Goal: Information Seeking & Learning: Learn about a topic

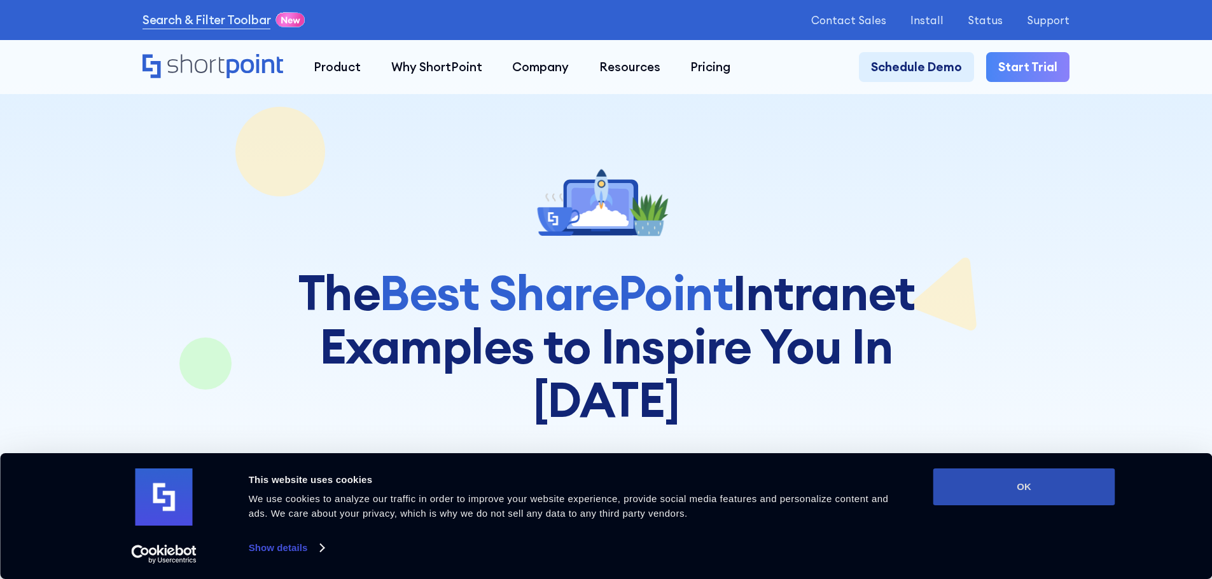
click at [1025, 494] on button "OK" at bounding box center [1024, 487] width 182 height 37
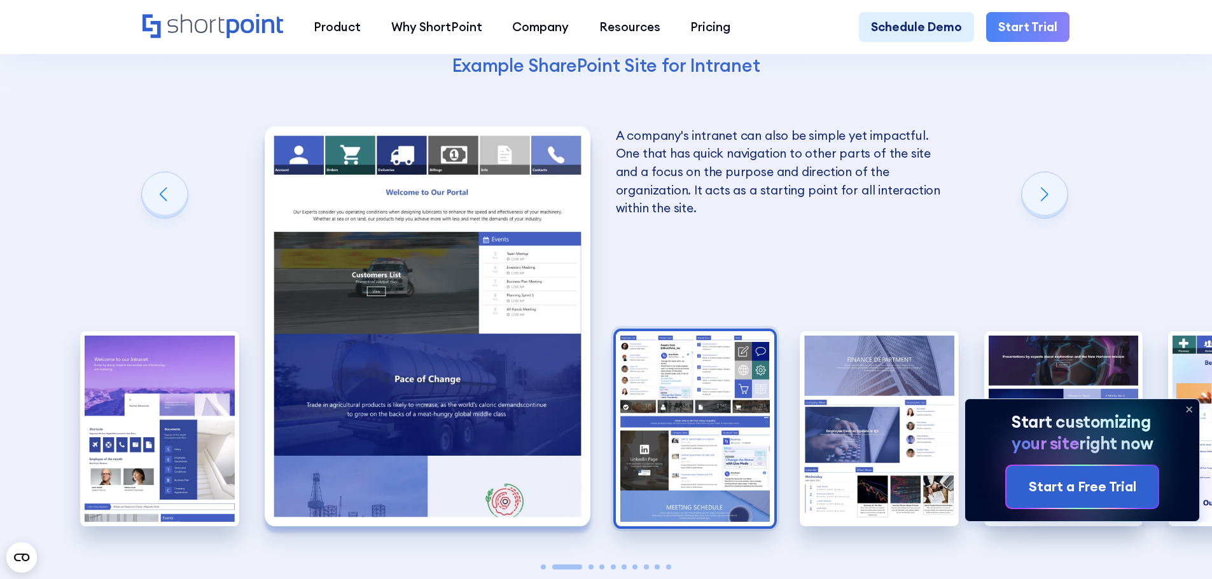
scroll to position [2120, 0]
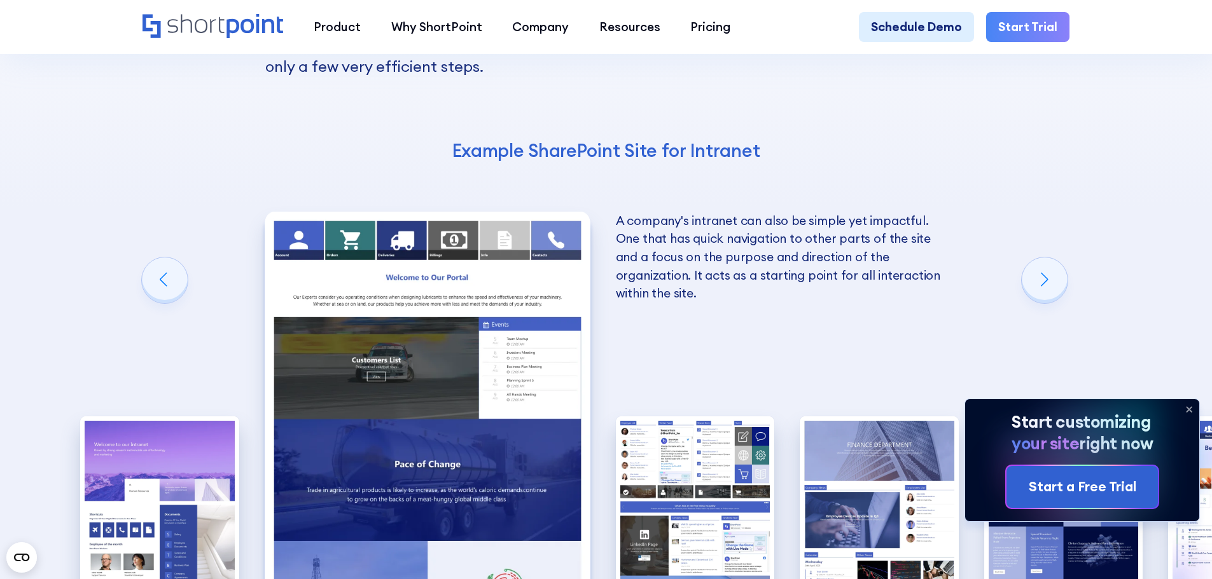
click at [1185, 406] on icon at bounding box center [1189, 409] width 20 height 20
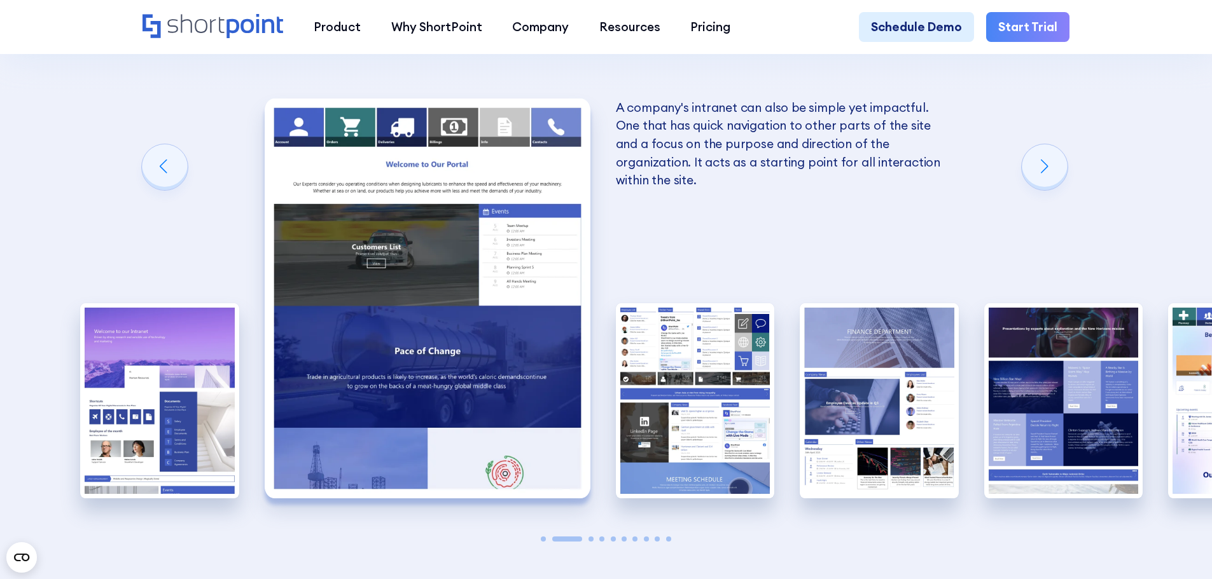
scroll to position [2205, 0]
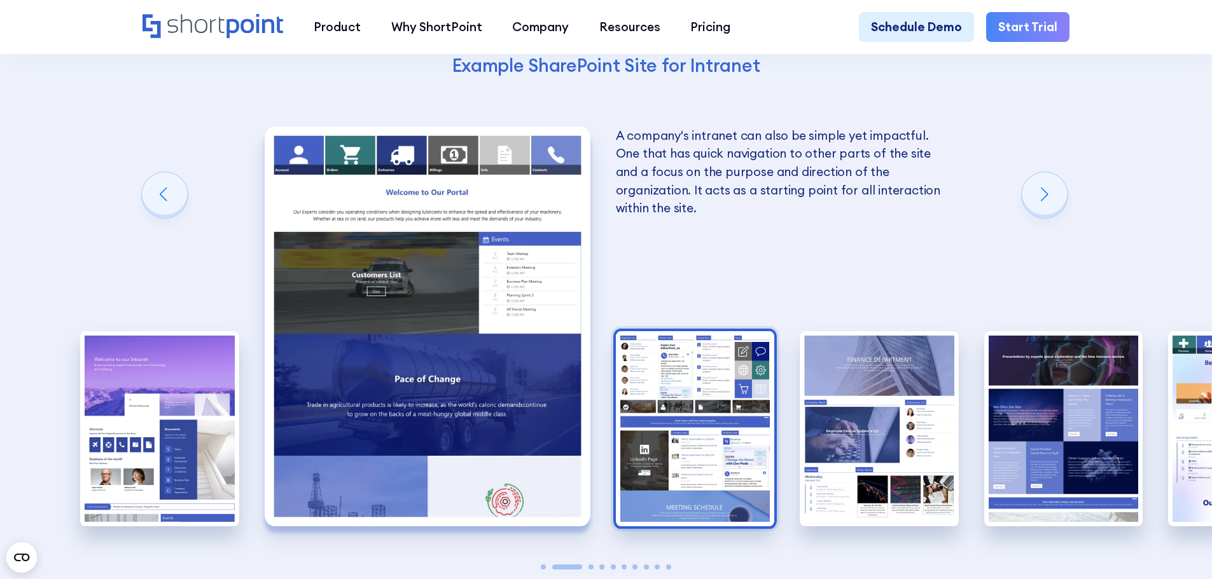
drag, startPoint x: 1152, startPoint y: 338, endPoint x: 703, endPoint y: 411, distance: 454.9
click at [717, 390] on div "10 Best Intranet Page Examples You Can Use Below you will find a series of the …" at bounding box center [606, 208] width 1212 height 1012
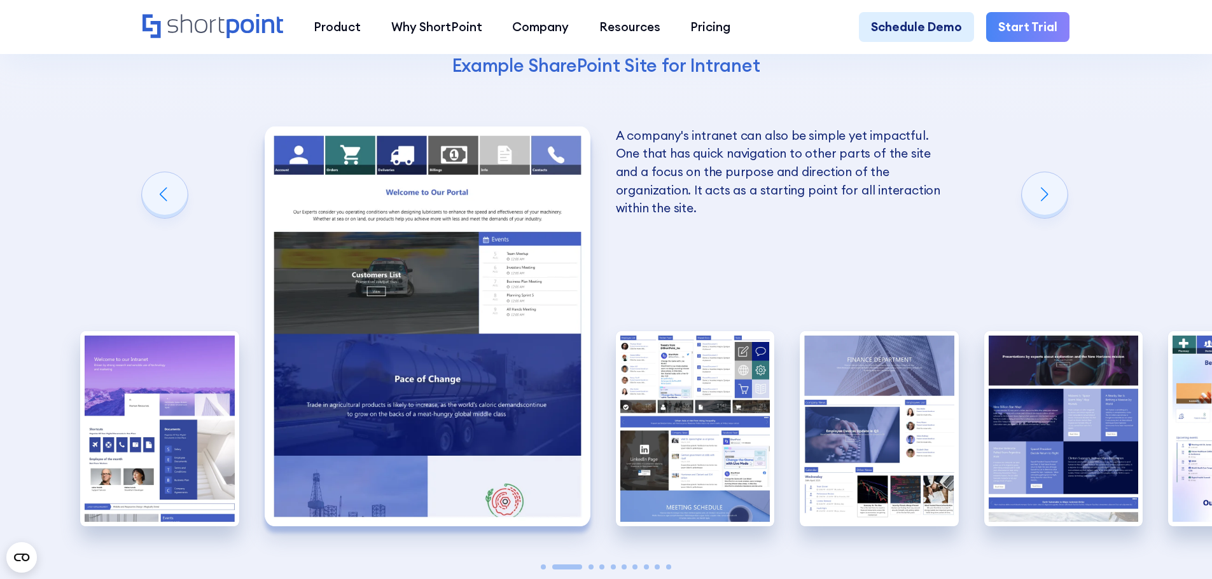
click at [590, 565] on span "Go to slide 3" at bounding box center [590, 567] width 5 height 5
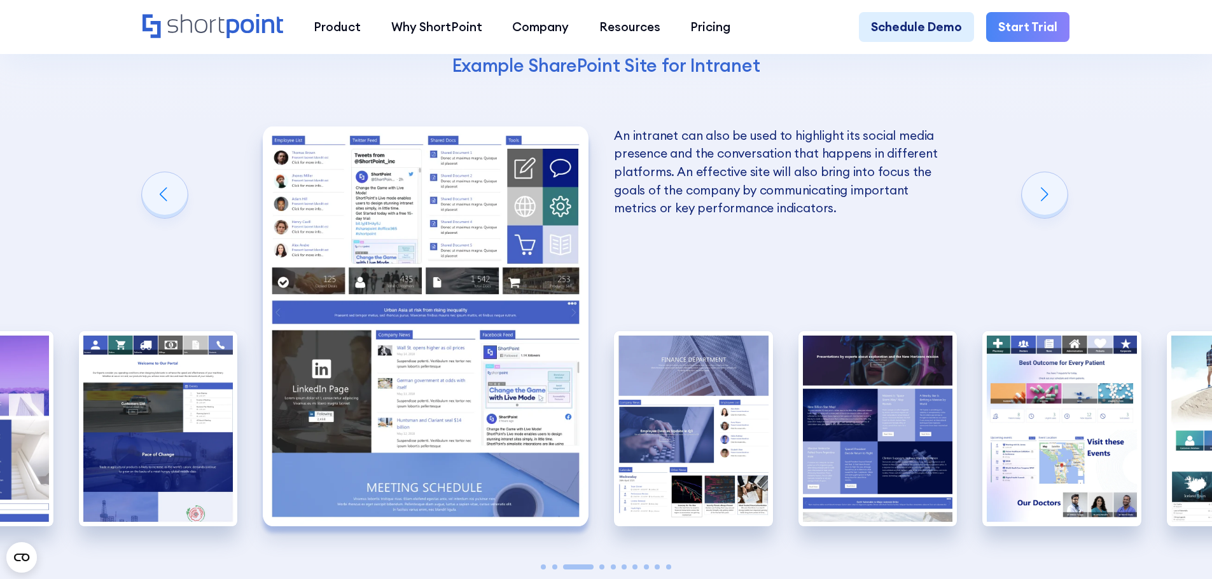
click at [635, 565] on span "Go to slide 7" at bounding box center [634, 567] width 5 height 5
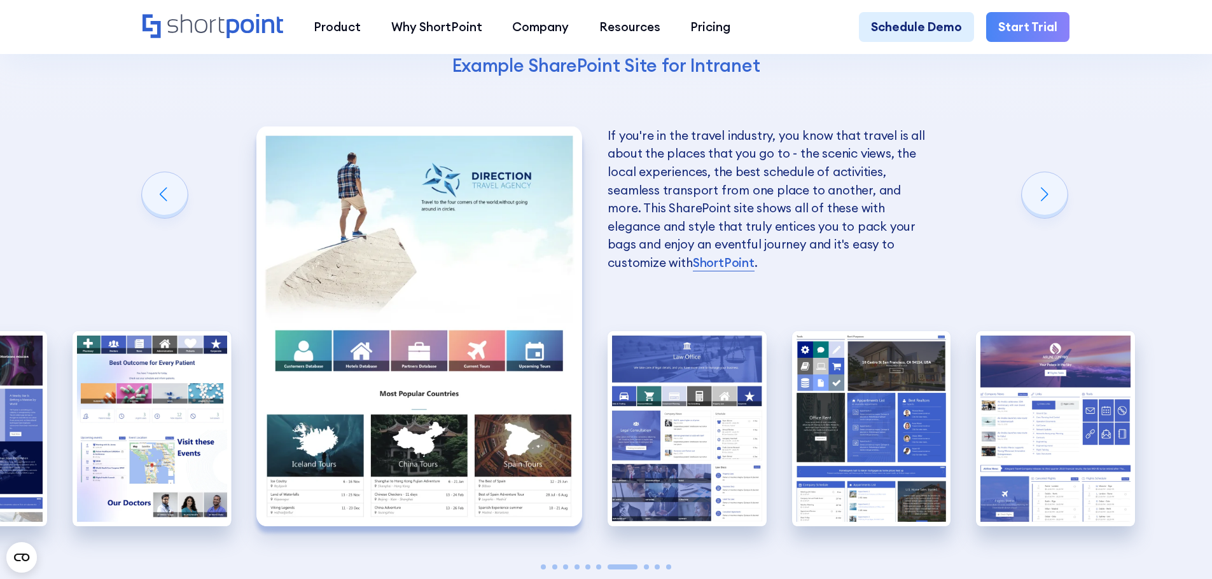
click at [666, 565] on span "Go to slide 10" at bounding box center [668, 567] width 5 height 5
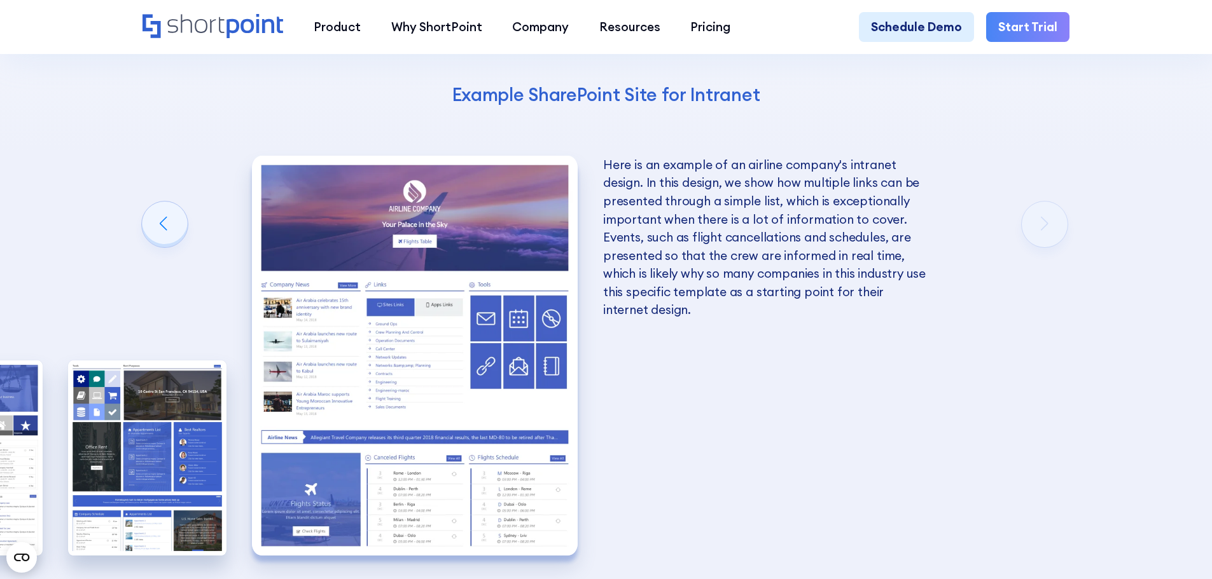
scroll to position [2120, 0]
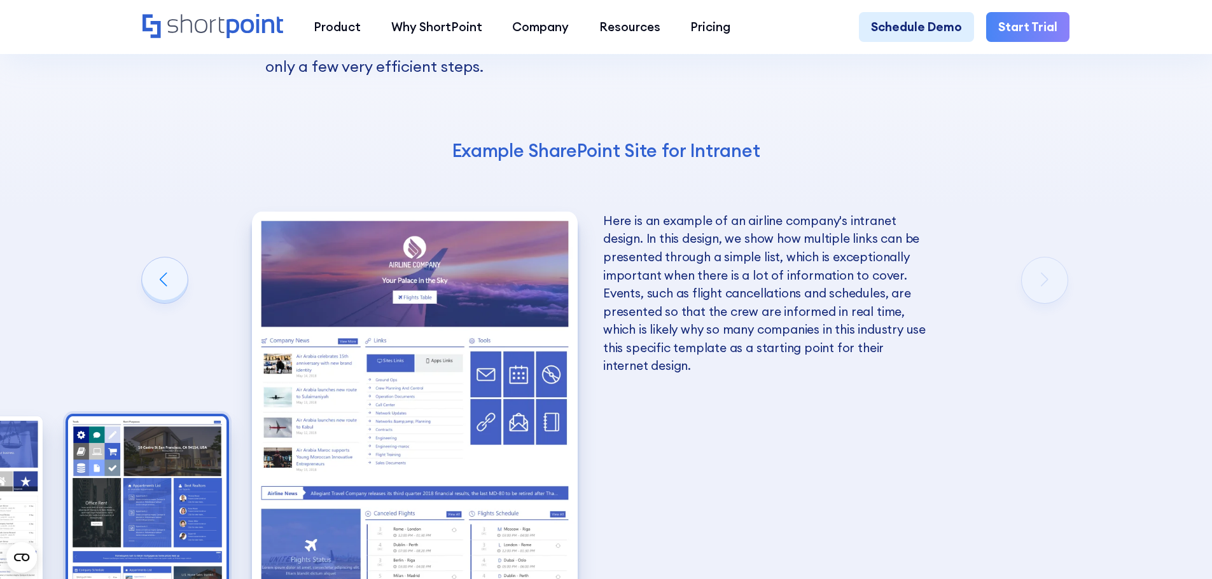
click at [139, 417] on img "9 / 10" at bounding box center [147, 514] width 159 height 195
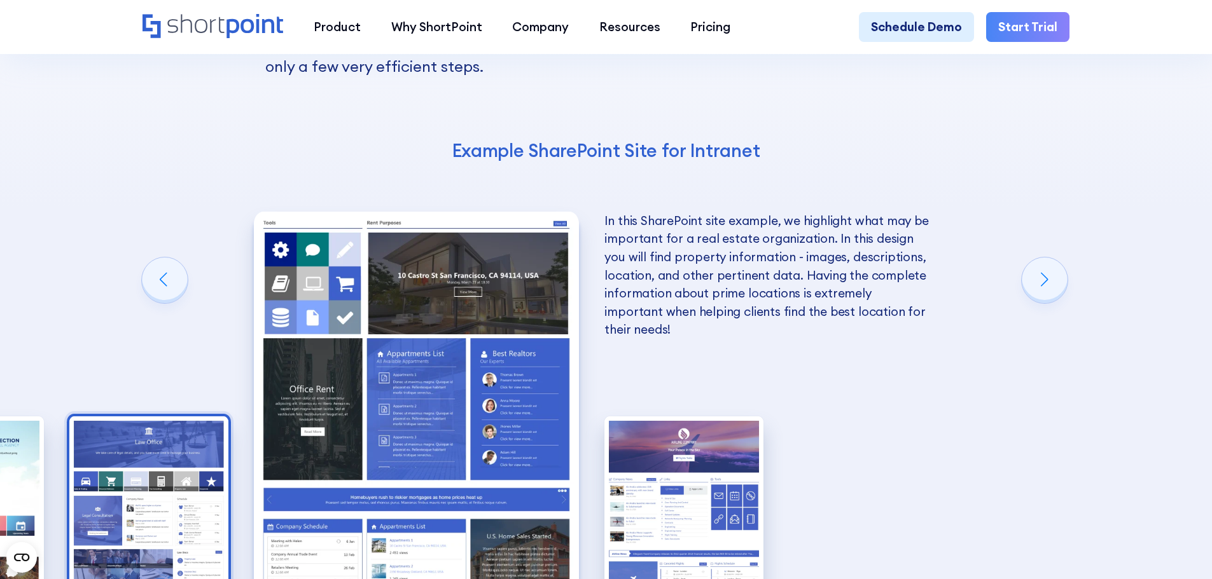
click at [120, 417] on img "8 / 10" at bounding box center [148, 514] width 159 height 195
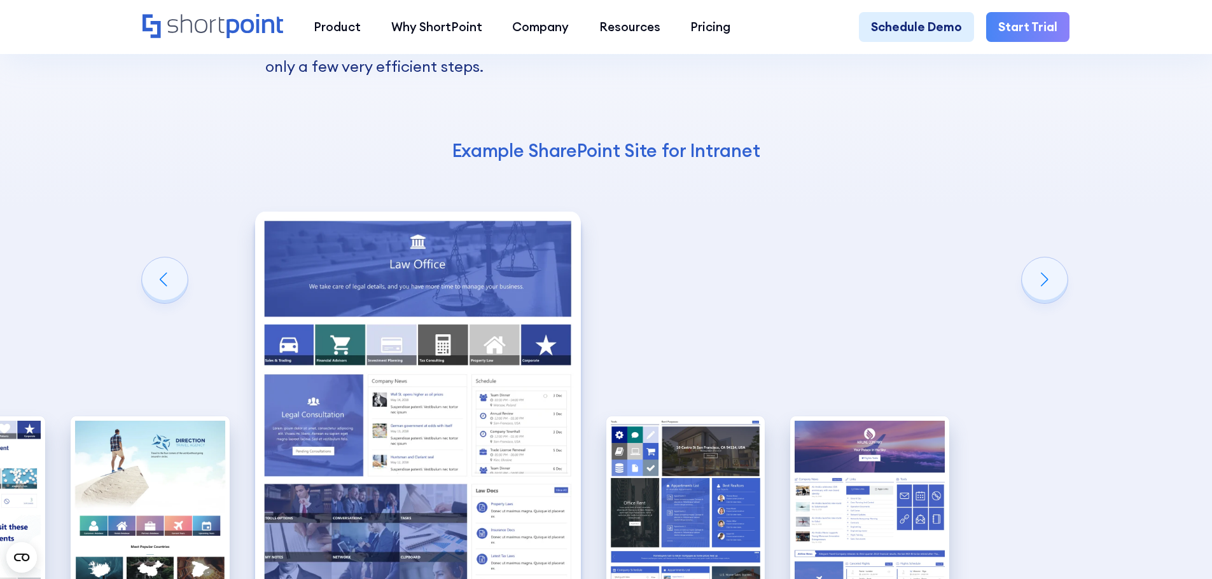
click at [120, 417] on img "7 / 10" at bounding box center [150, 514] width 159 height 195
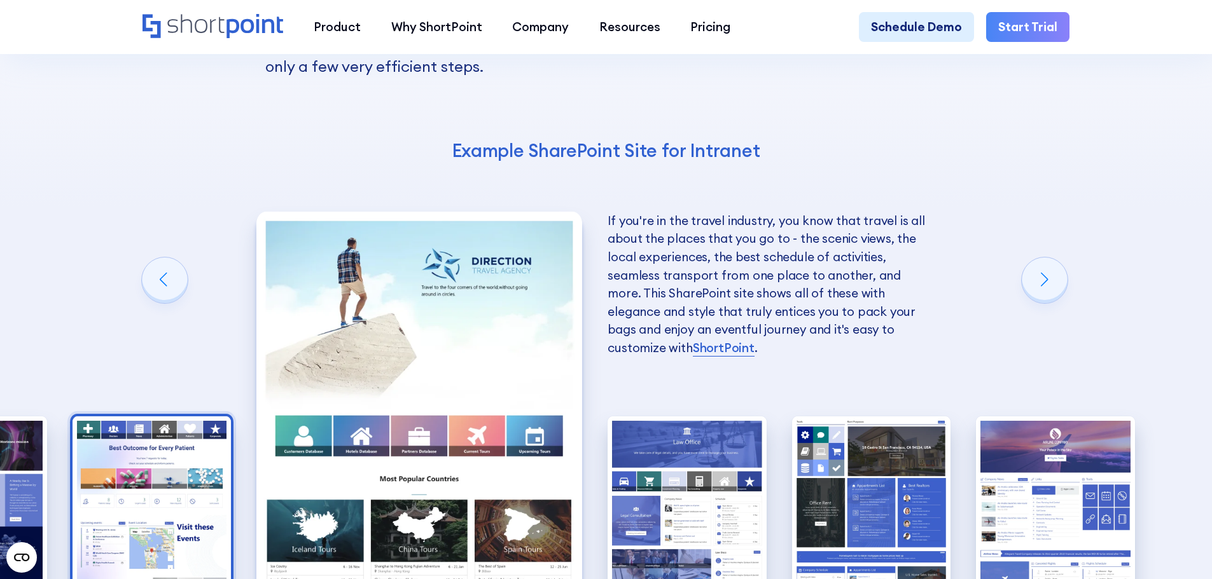
click at [118, 417] on img "6 / 10" at bounding box center [152, 514] width 159 height 195
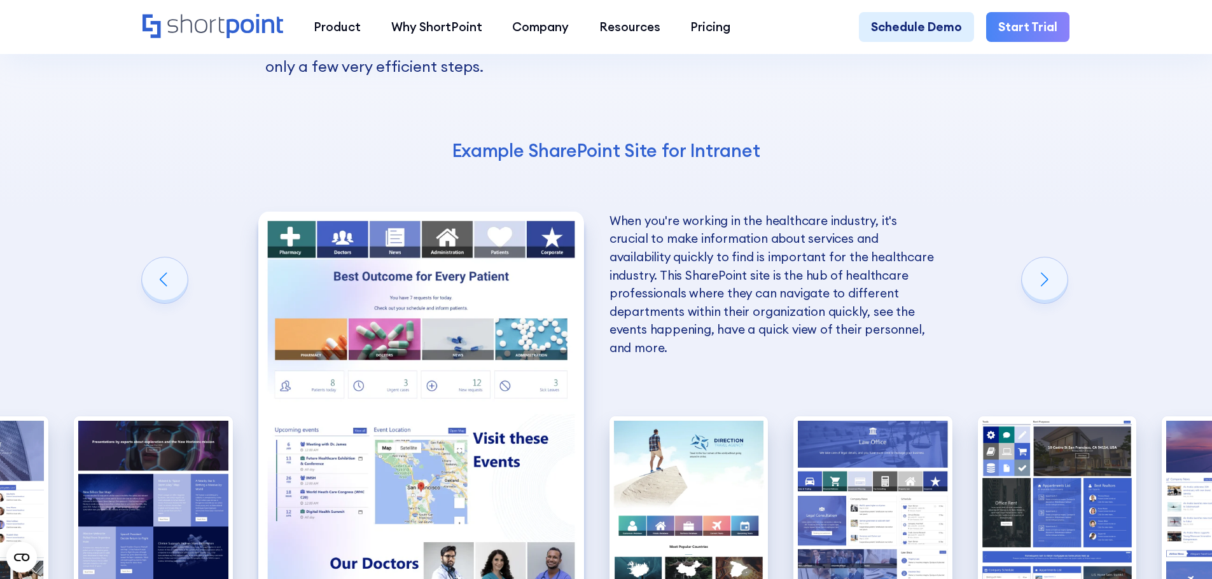
click at [118, 417] on img "5 / 10" at bounding box center [153, 514] width 159 height 195
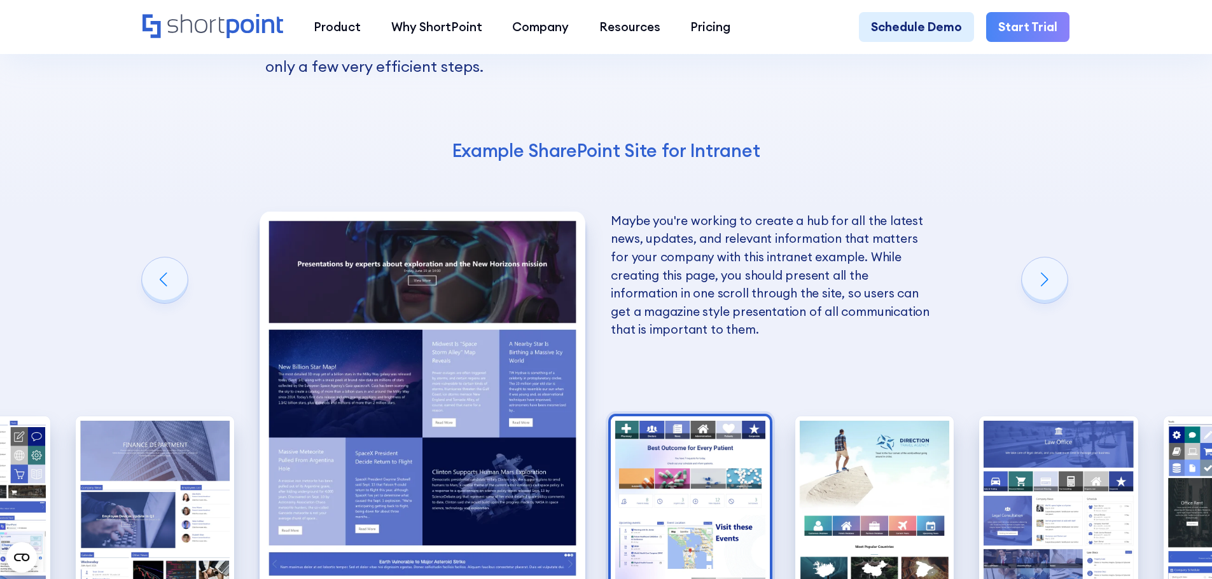
click at [709, 417] on img "6 / 10" at bounding box center [690, 514] width 159 height 195
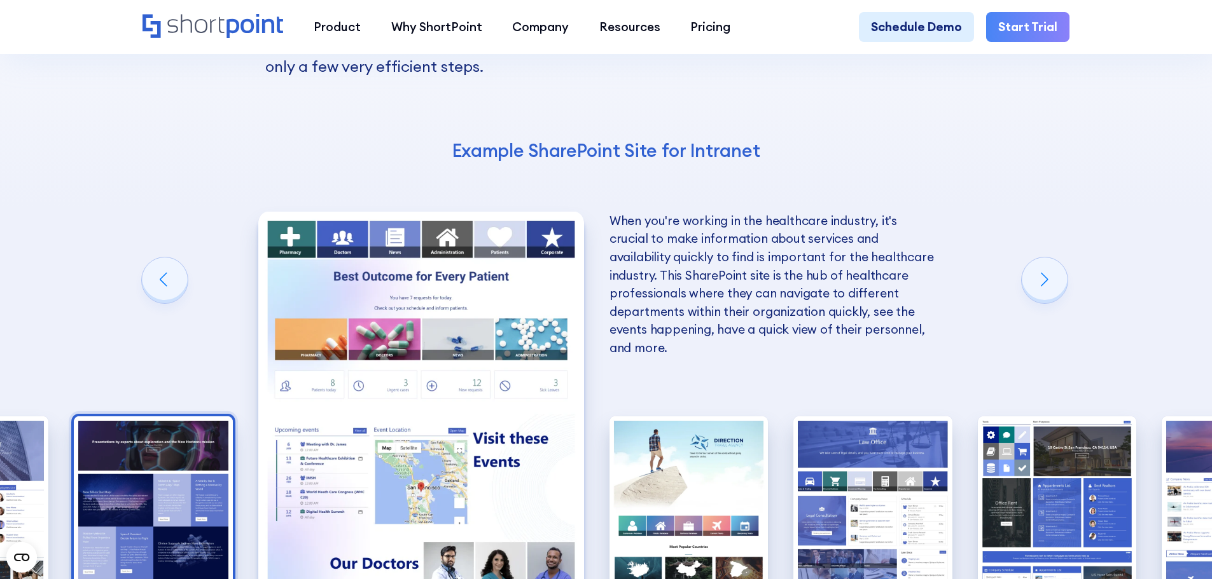
click at [176, 427] on img "5 / 10" at bounding box center [153, 514] width 159 height 195
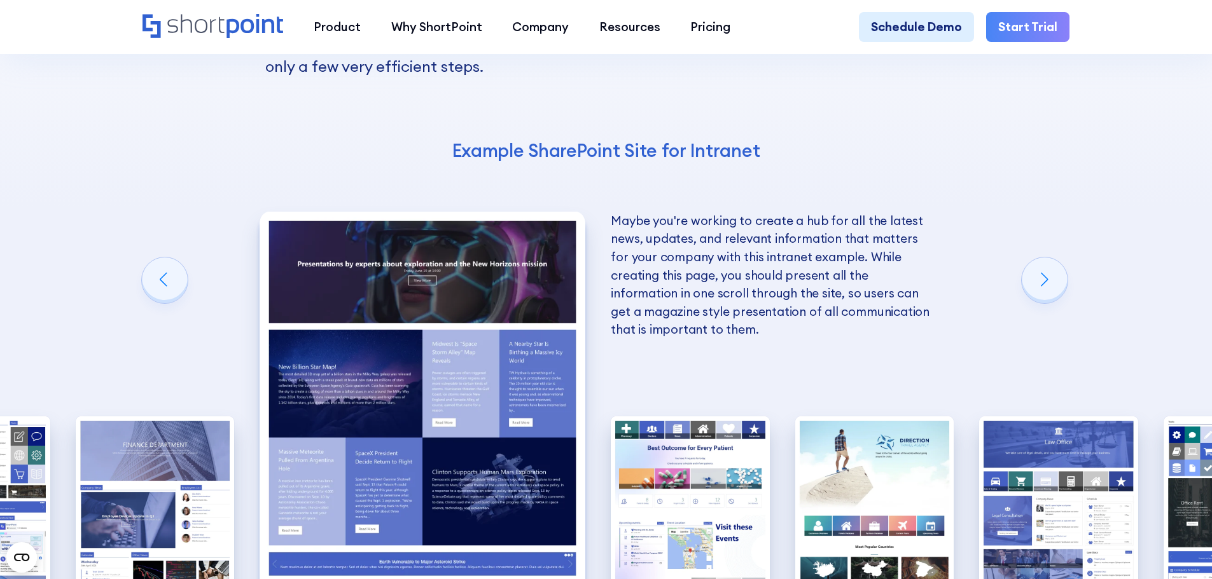
click at [176, 427] on img "4 / 10" at bounding box center [155, 514] width 159 height 195
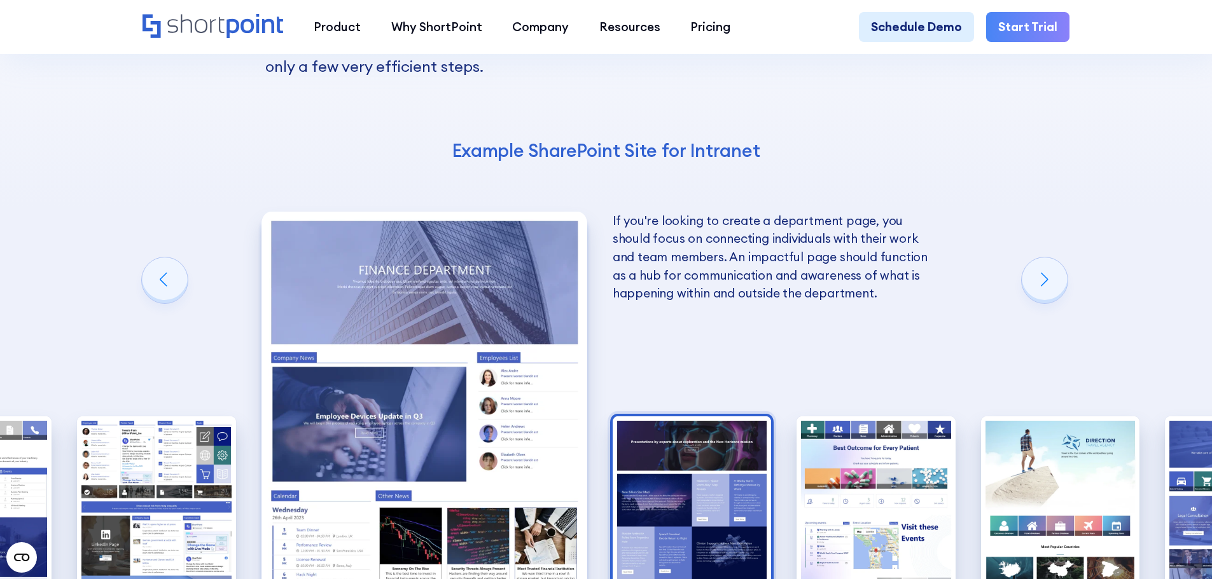
click at [176, 427] on img "3 / 10" at bounding box center [156, 514] width 159 height 195
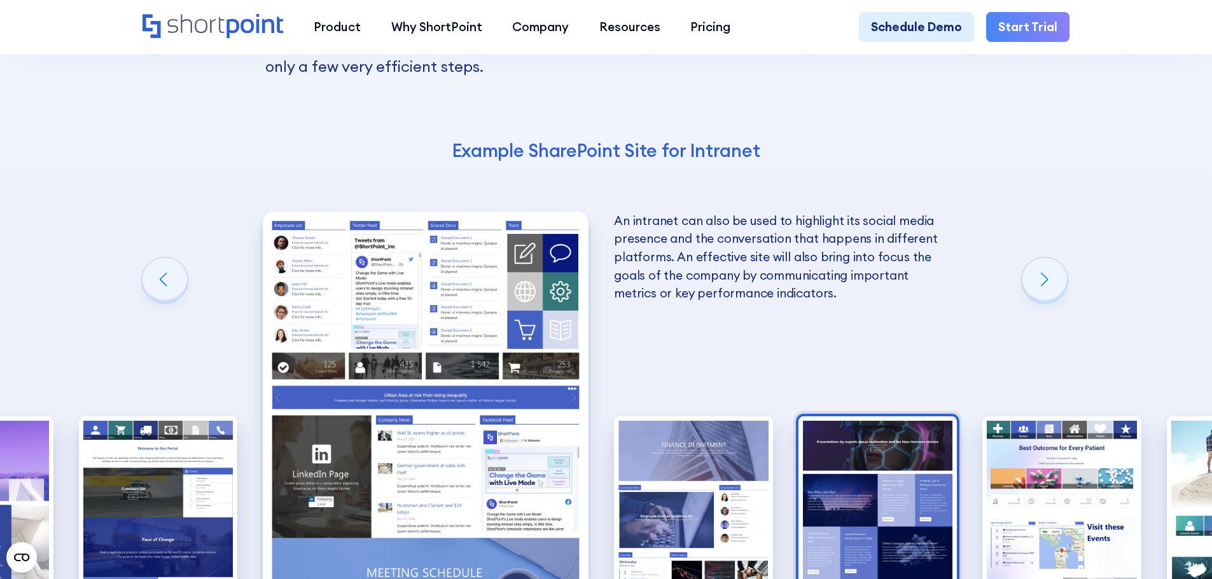
click at [176, 427] on img "2 / 10" at bounding box center [158, 514] width 159 height 195
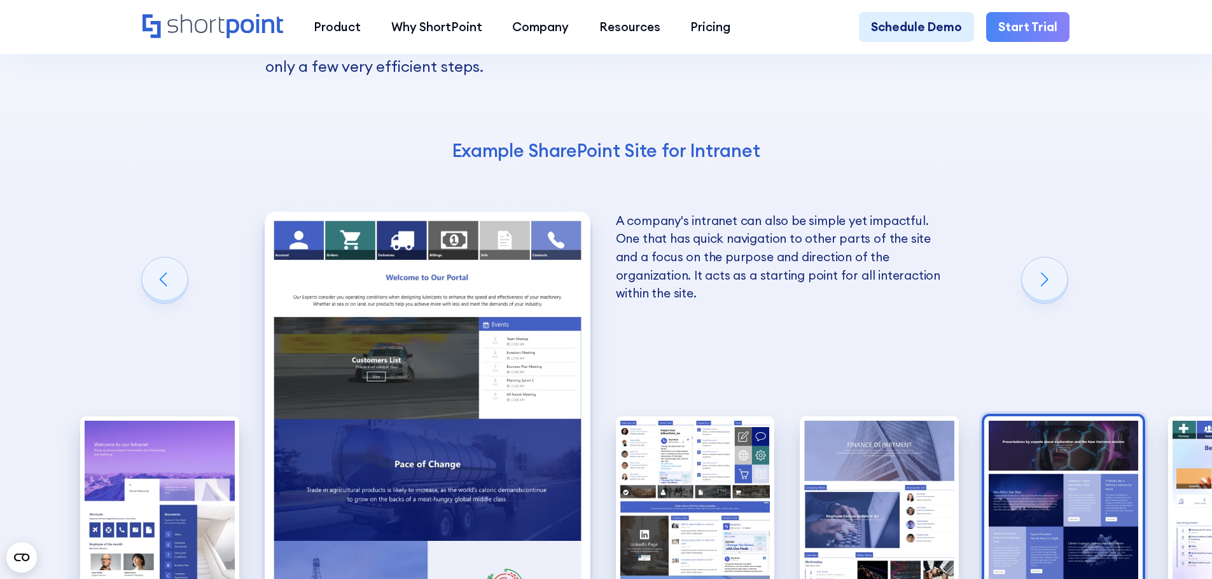
click at [176, 427] on img "1 / 10" at bounding box center [159, 514] width 159 height 195
